Goal: Information Seeking & Learning: Find specific fact

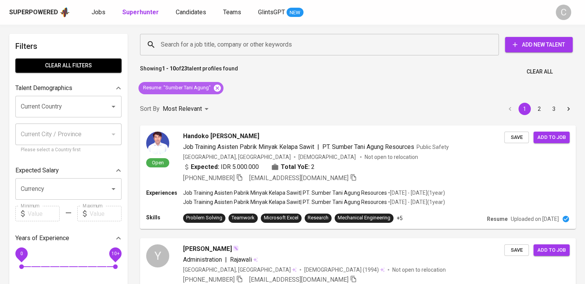
click at [217, 89] on icon at bounding box center [217, 87] width 7 height 7
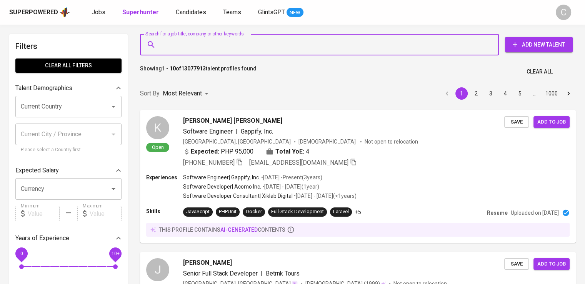
click at [242, 51] on input "Search for a job title, company or other keywords" at bounding box center [321, 44] width 325 height 15
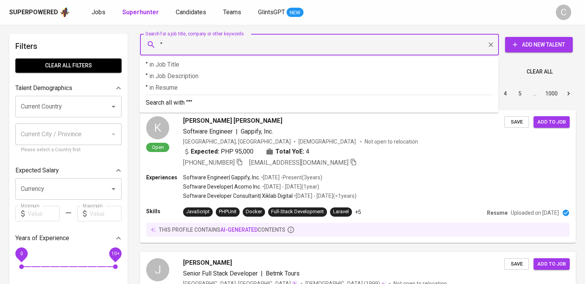
paste input "text"
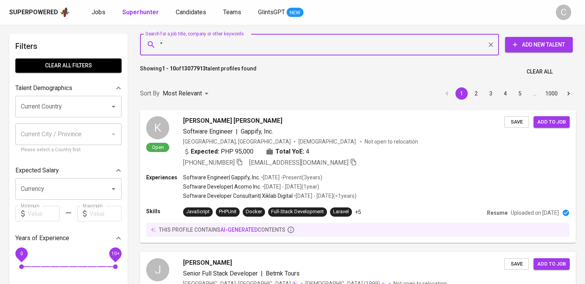
paste input "UPartners Venture Studio"
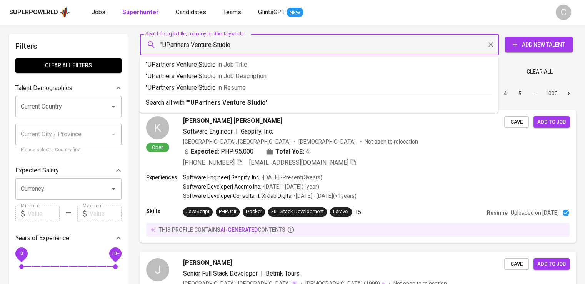
type input ""UPartners Venture Studio""
click at [270, 87] on p ""UPartners Venture Studio" in Resume" at bounding box center [319, 87] width 347 height 9
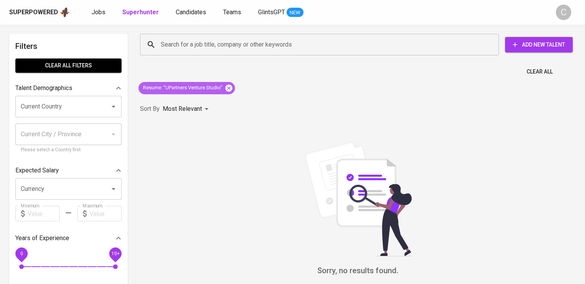
click at [227, 87] on icon at bounding box center [228, 87] width 7 height 7
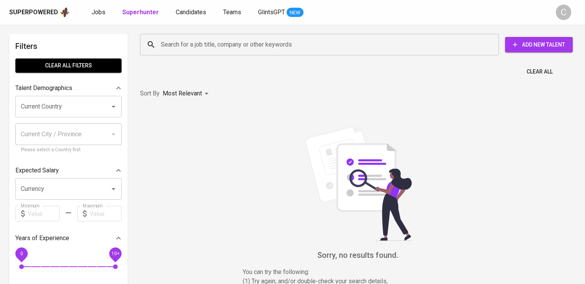
click at [248, 45] on input "Search for a job title, company or other keywords" at bounding box center [321, 44] width 325 height 15
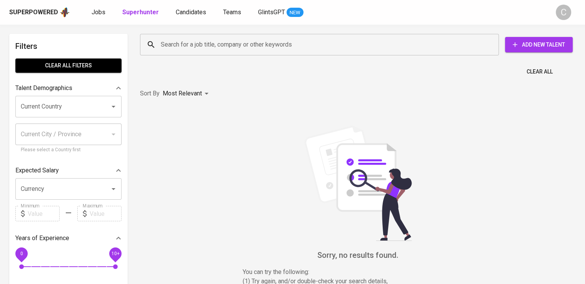
click at [248, 45] on input "Search for a job title, company or other keywords" at bounding box center [321, 44] width 325 height 15
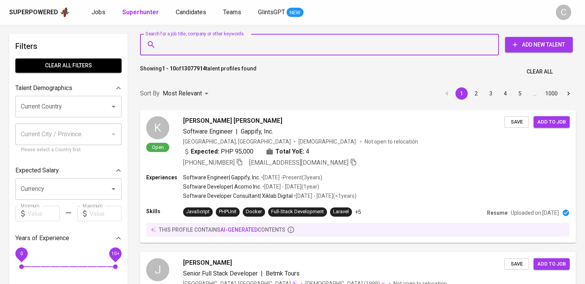
click at [248, 45] on input "Search for a job title, company or other keywords" at bounding box center [321, 44] width 325 height 15
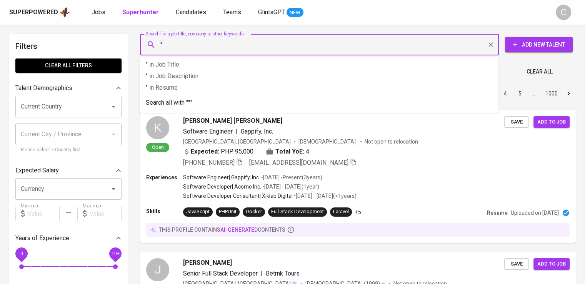
paste input "[PERSON_NAME]"
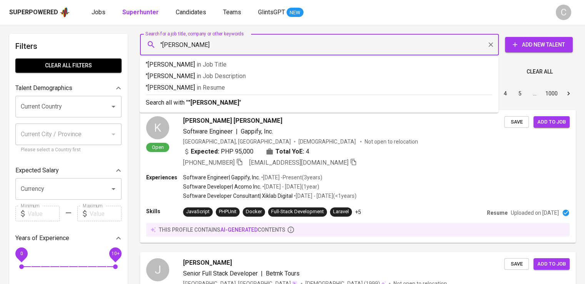
type input ""[PERSON_NAME] Putri""
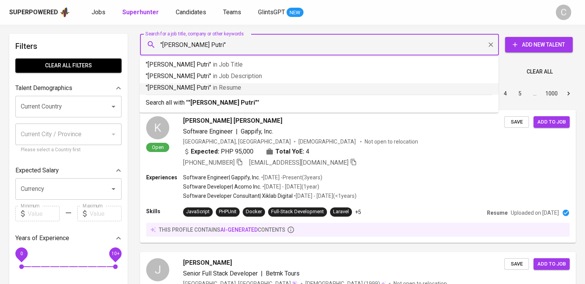
click at [233, 84] on p ""[PERSON_NAME] Wisnu Putri" in Resume" at bounding box center [319, 87] width 347 height 9
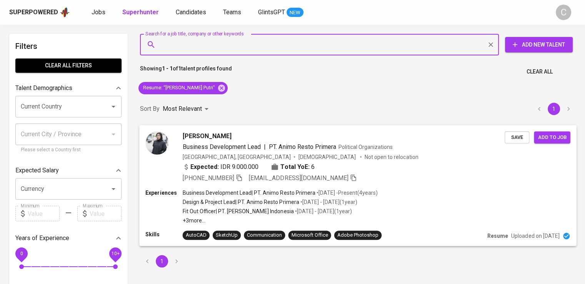
click at [283, 150] on span "PT. Animo Resto Primera" at bounding box center [302, 146] width 67 height 7
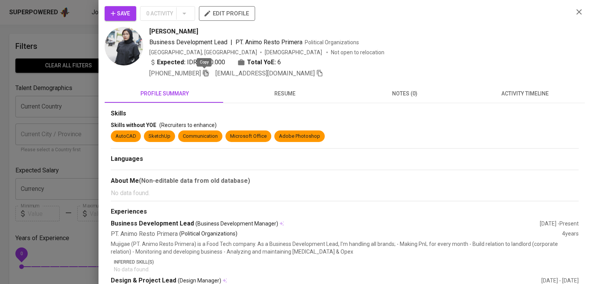
click at [204, 75] on icon "button" at bounding box center [205, 73] width 7 height 7
click at [111, 98] on button "profile summary" at bounding box center [165, 93] width 120 height 18
click at [82, 87] on div at bounding box center [295, 142] width 591 height 284
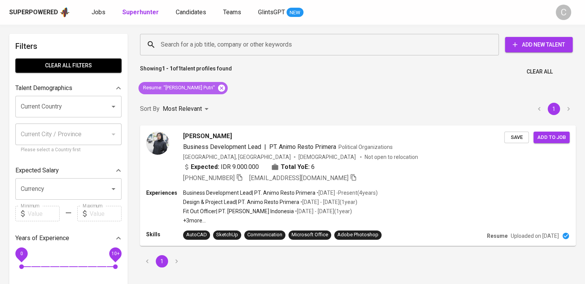
click at [218, 85] on icon at bounding box center [221, 87] width 7 height 7
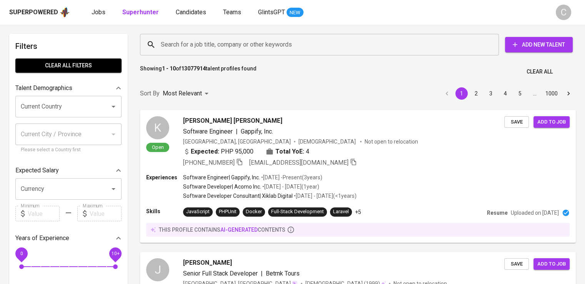
click at [240, 49] on input "Search for a job title, company or other keywords" at bounding box center [321, 44] width 325 height 15
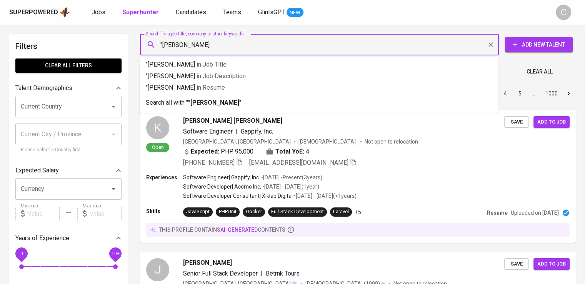
type input ""[PERSON_NAME]""
click at [255, 87] on p ""[PERSON_NAME]" in [GEOGRAPHIC_DATA]" at bounding box center [319, 87] width 347 height 9
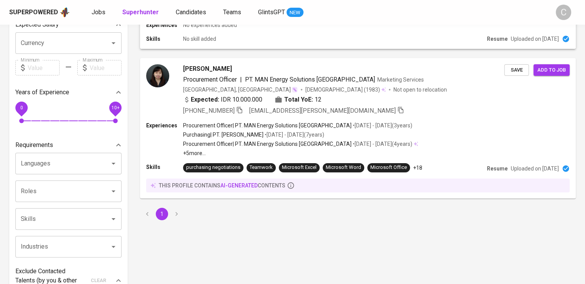
scroll to position [145, 0]
